Goal: Navigation & Orientation: Find specific page/section

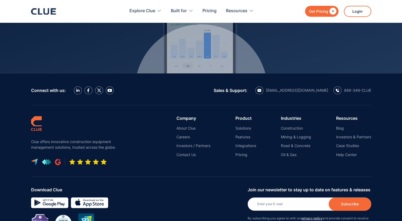
scroll to position [2424, 0]
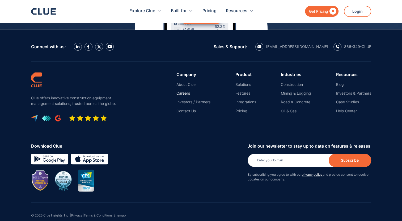
click at [181, 91] on link "Careers" at bounding box center [193, 93] width 34 height 5
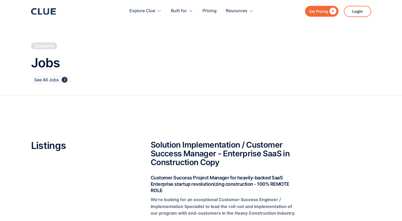
click at [63, 79] on div "" at bounding box center [65, 80] width 6 height 7
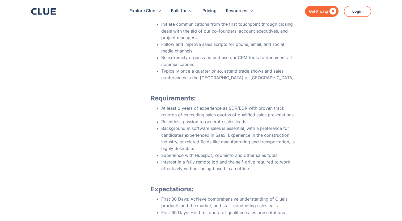
scroll to position [1009, 0]
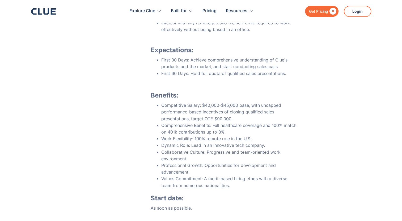
click at [36, 15] on div at bounding box center [43, 11] width 25 height 6
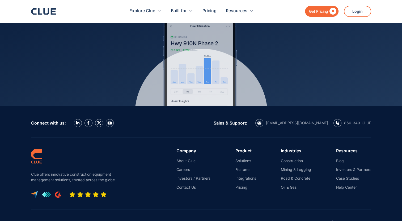
scroll to position [2424, 0]
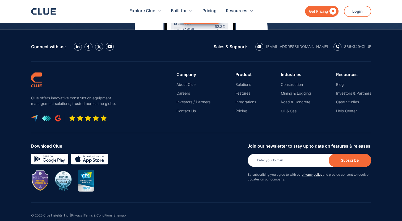
click at [185, 99] on ul "About Clue Careers Investors / Partners Contact Us" at bounding box center [193, 97] width 34 height 31
click at [184, 109] on link "Contact Us" at bounding box center [193, 111] width 34 height 5
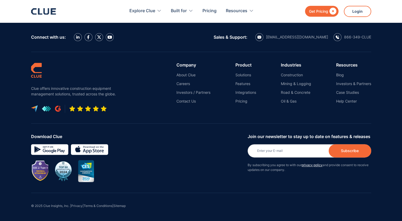
scroll to position [435, 0]
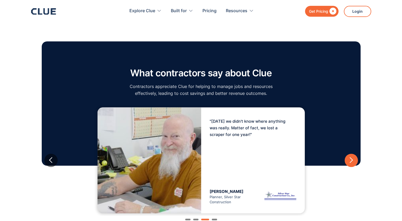
click at [351, 161] on div "next slide" at bounding box center [351, 160] width 7 height 7
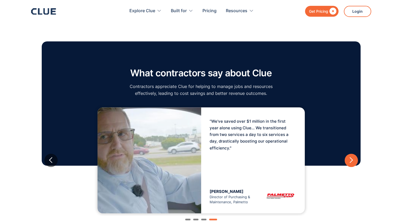
click at [351, 161] on div "next slide" at bounding box center [351, 160] width 7 height 7
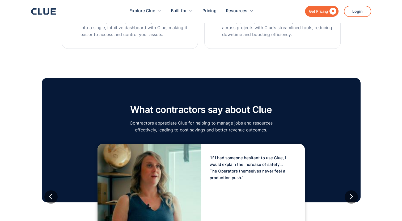
scroll to position [647, 0]
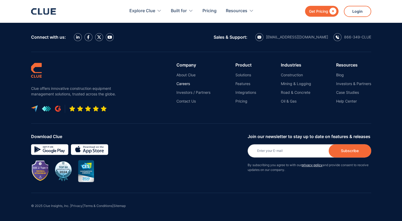
click at [179, 82] on link "Careers" at bounding box center [193, 84] width 34 height 5
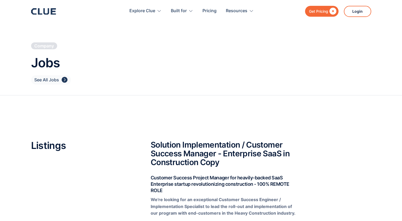
click at [64, 80] on div "" at bounding box center [65, 80] width 6 height 7
